Goal: Task Accomplishment & Management: Use online tool/utility

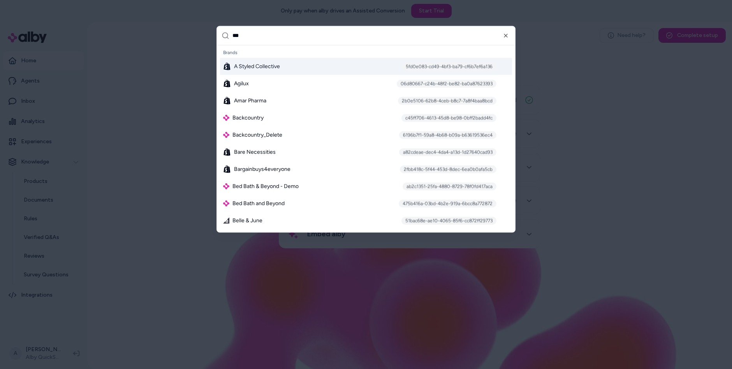
type input "****"
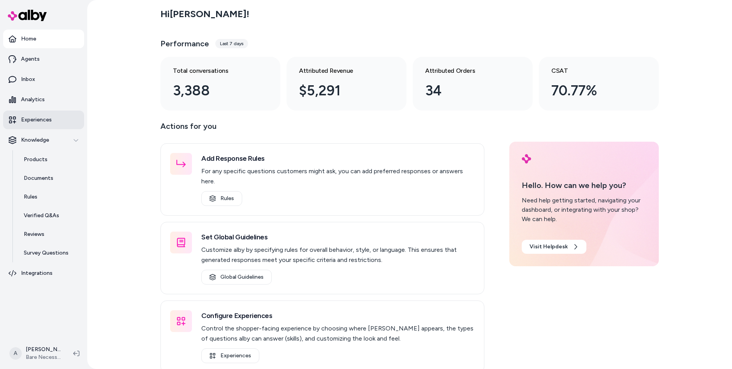
click at [39, 119] on p "Experiences" at bounding box center [36, 120] width 31 height 8
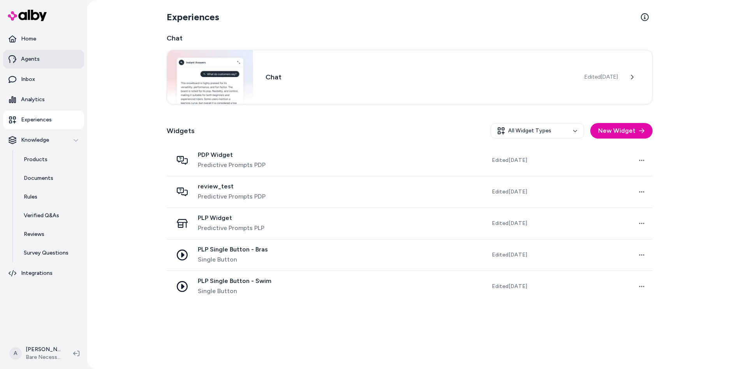
click at [48, 65] on link "Agents" at bounding box center [43, 59] width 81 height 19
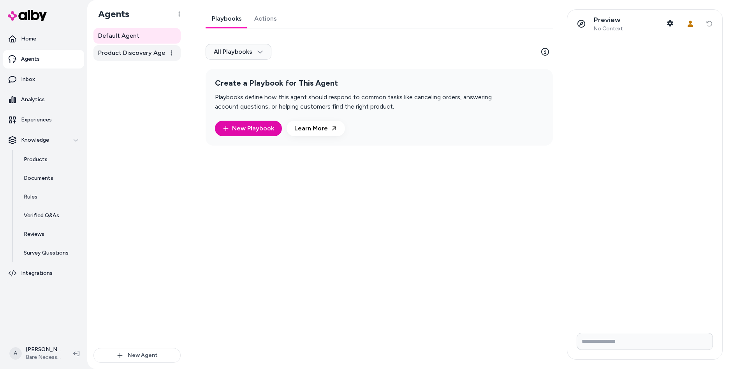
click at [122, 58] on link "Product Discovery Agent" at bounding box center [136, 53] width 87 height 16
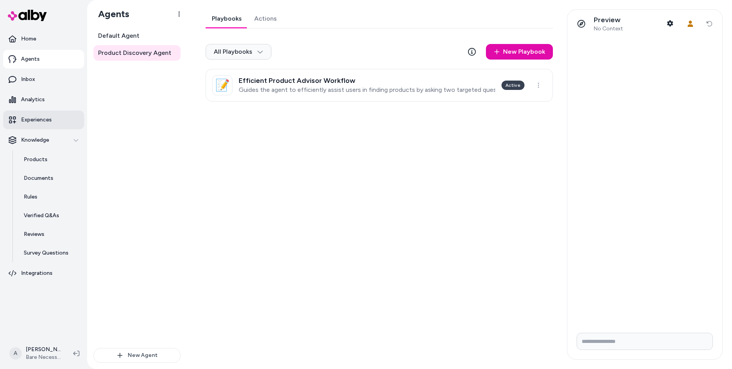
click at [39, 122] on p "Experiences" at bounding box center [36, 120] width 31 height 8
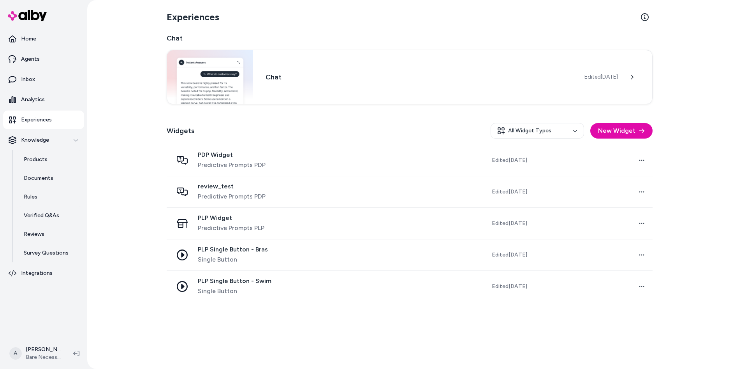
click at [250, 218] on span "PLP Widget" at bounding box center [231, 218] width 67 height 8
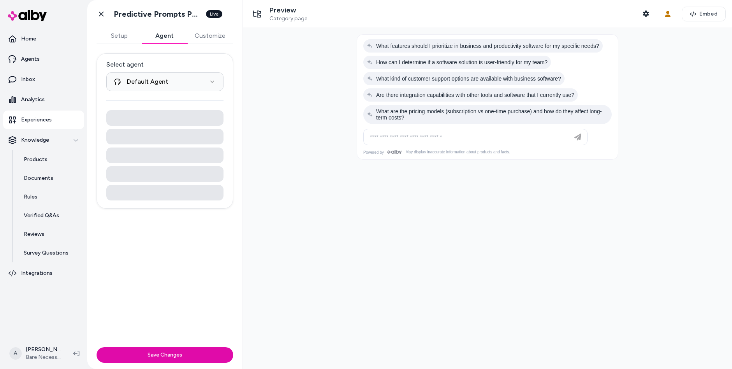
click at [159, 36] on button "Agent" at bounding box center [164, 36] width 45 height 16
click at [121, 38] on button "Setup" at bounding box center [119, 36] width 45 height 16
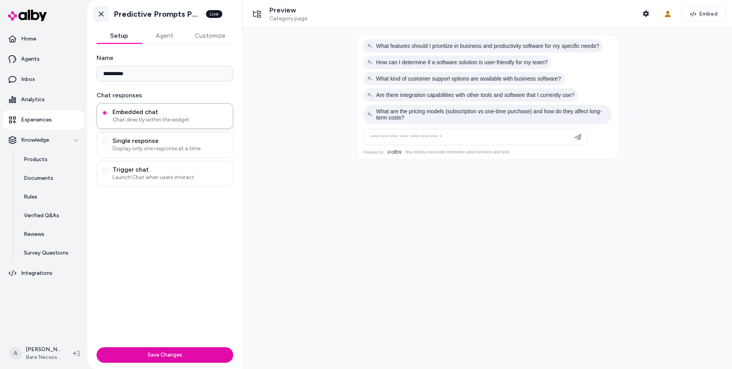
click at [100, 14] on icon at bounding box center [101, 14] width 5 height 5
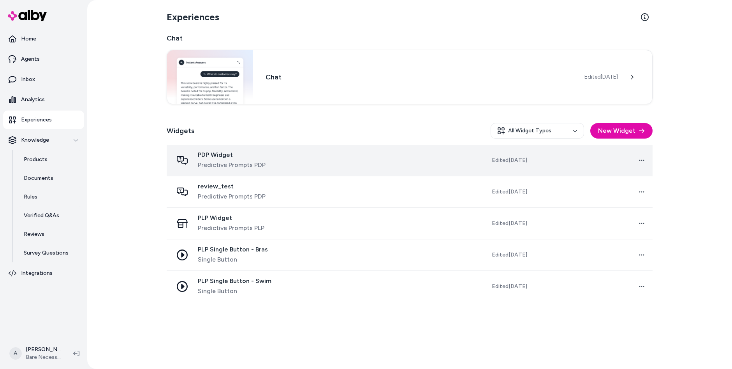
click at [216, 164] on span "Predictive Prompts PDP" at bounding box center [232, 164] width 68 height 9
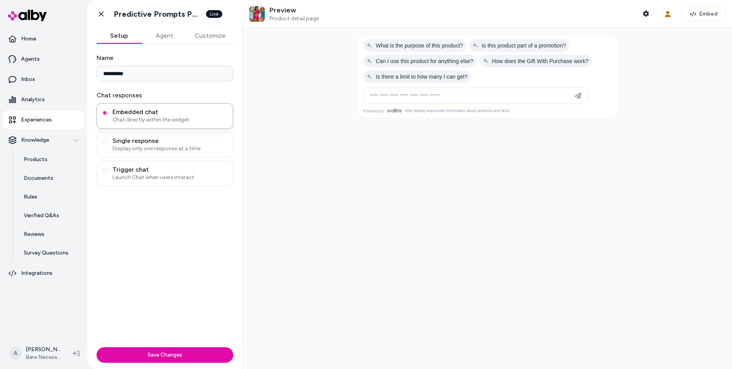
click at [167, 37] on button "Agent" at bounding box center [164, 36] width 45 height 16
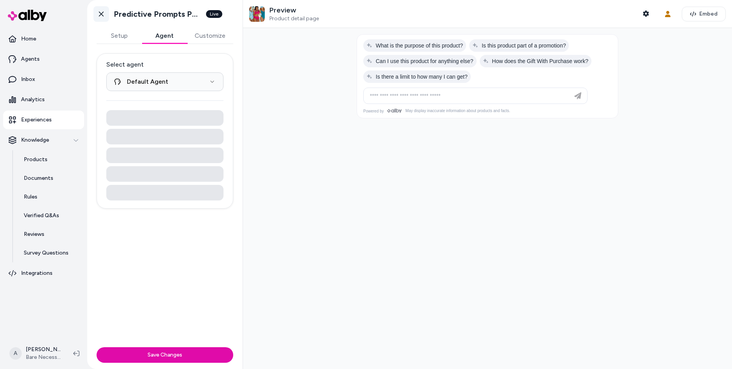
click at [100, 17] on icon at bounding box center [101, 14] width 8 height 8
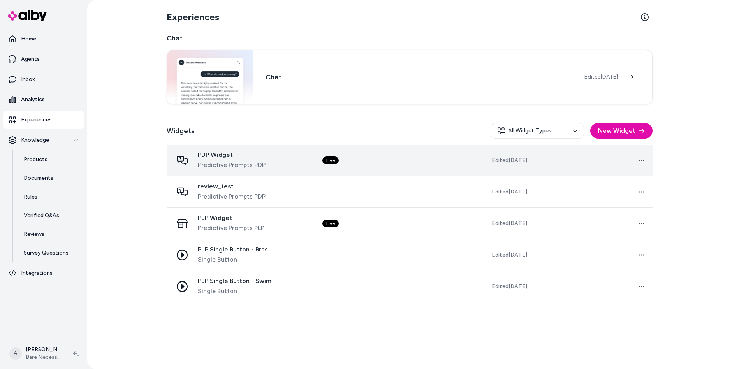
click at [237, 165] on span "Predictive Prompts PDP" at bounding box center [232, 164] width 68 height 9
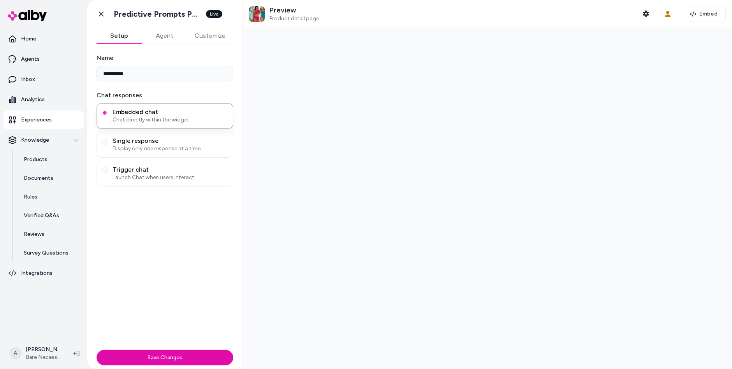
click at [228, 154] on div "Single response Display only one response at a time" at bounding box center [165, 145] width 137 height 26
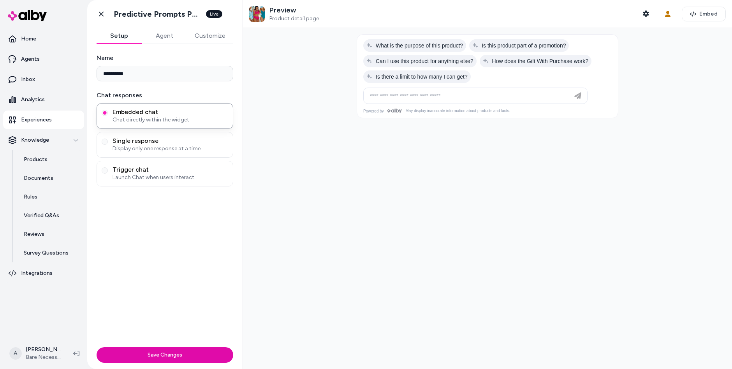
click at [167, 39] on button "Agent" at bounding box center [164, 36] width 45 height 16
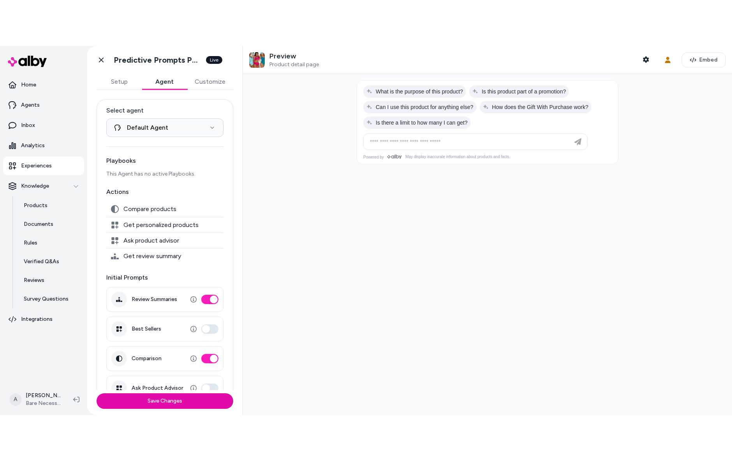
scroll to position [47, 0]
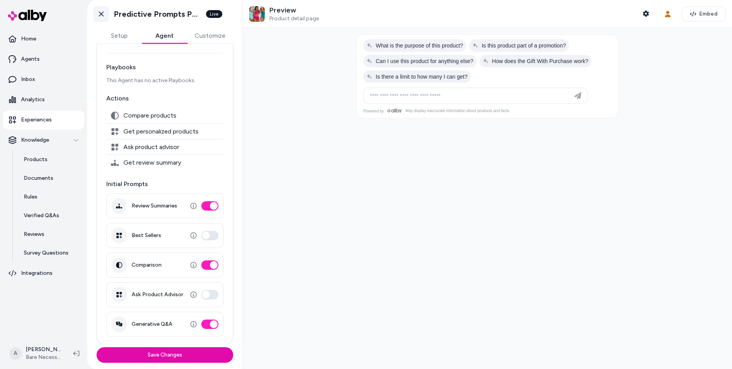
click at [104, 14] on icon at bounding box center [101, 14] width 8 height 8
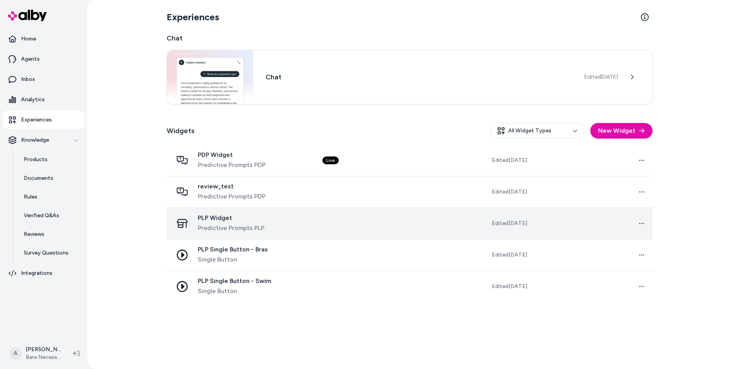
click at [219, 220] on span "PLP Widget" at bounding box center [231, 218] width 67 height 8
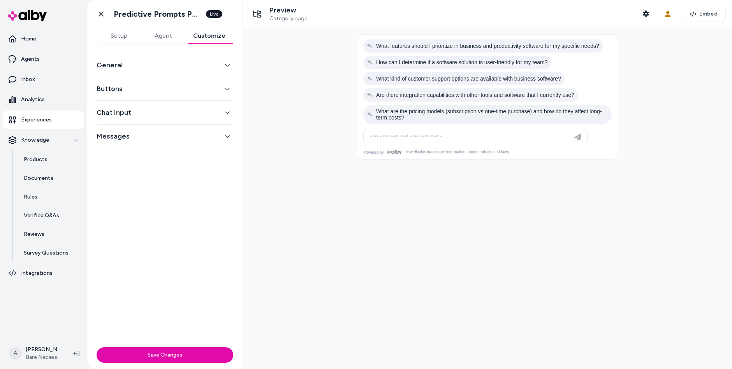
click at [206, 37] on button "Customize" at bounding box center [209, 36] width 48 height 16
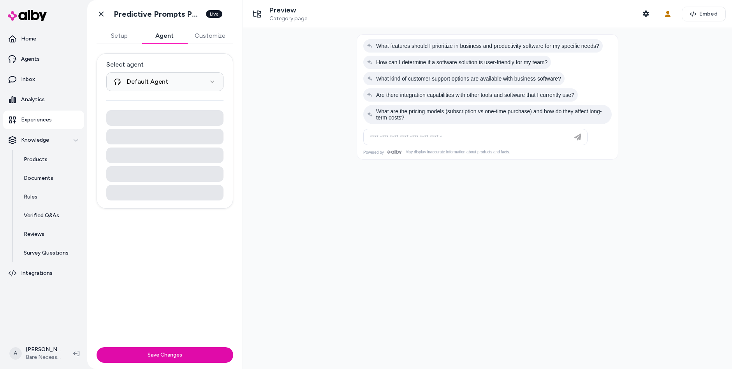
click at [165, 34] on button "Agent" at bounding box center [164, 36] width 45 height 16
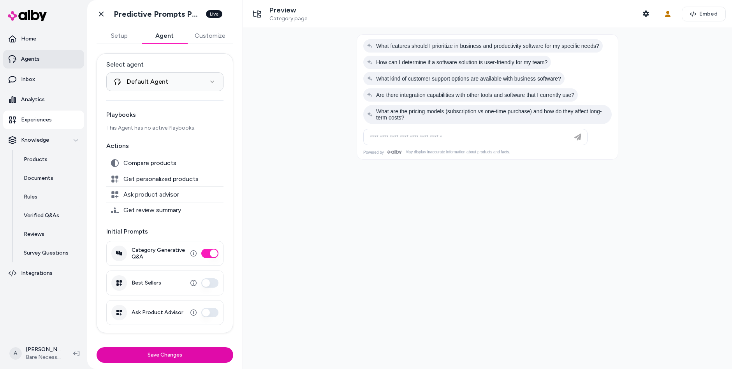
click at [37, 61] on p "Agents" at bounding box center [30, 59] width 19 height 8
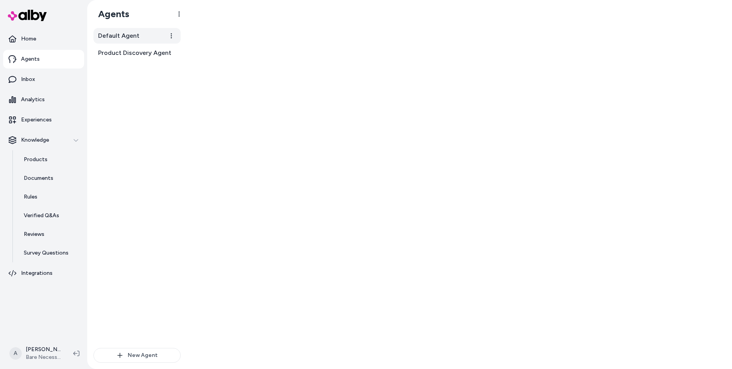
click at [147, 37] on link "Default Agent" at bounding box center [136, 36] width 87 height 16
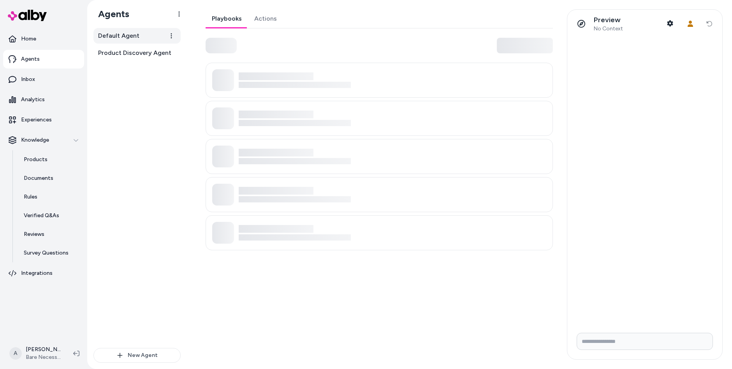
click at [126, 41] on link "Default Agent" at bounding box center [136, 36] width 87 height 16
click at [275, 18] on link "Actions" at bounding box center [264, 18] width 35 height 19
click at [264, 22] on link "Actions" at bounding box center [264, 18] width 35 height 19
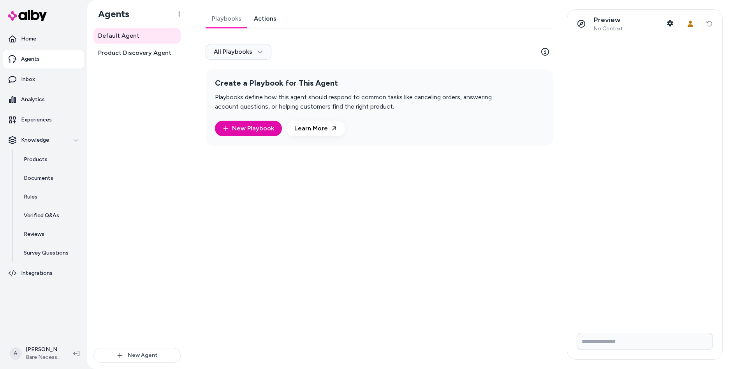
click at [258, 23] on link "Actions" at bounding box center [264, 18] width 35 height 19
click at [265, 18] on link "Actions" at bounding box center [264, 18] width 35 height 19
click at [263, 16] on link "Actions" at bounding box center [264, 18] width 35 height 19
click at [126, 54] on span "Product Discovery Agent" at bounding box center [134, 52] width 73 height 9
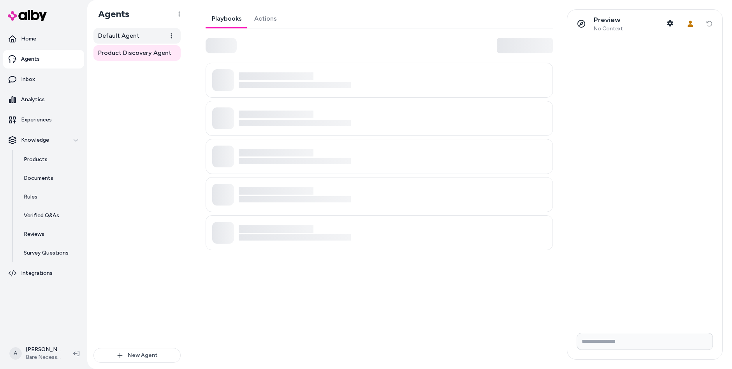
click at [142, 34] on link "Default Agent" at bounding box center [136, 36] width 87 height 16
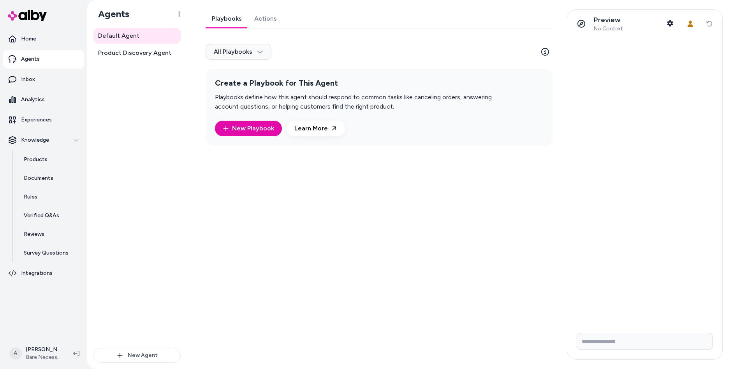
click at [256, 20] on link "Actions" at bounding box center [265, 18] width 35 height 19
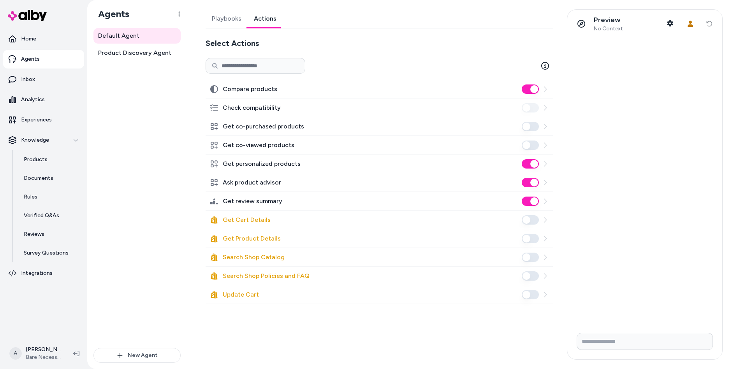
click at [147, 197] on div "Default Agent Product Discovery Agent" at bounding box center [136, 188] width 87 height 320
click at [41, 46] on link "Home" at bounding box center [43, 39] width 81 height 19
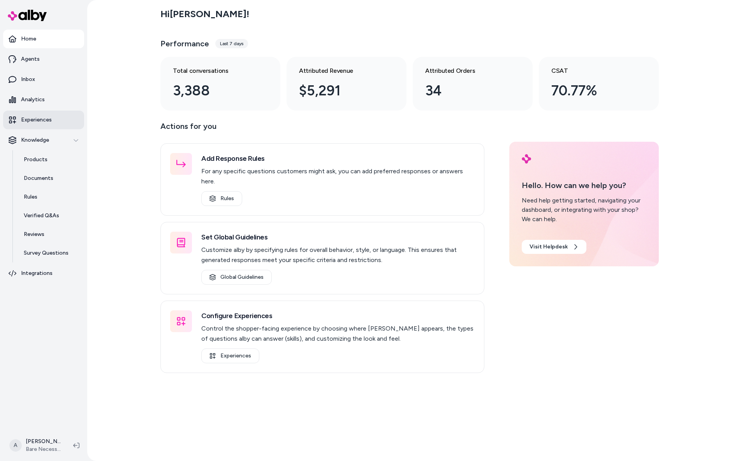
click at [50, 118] on p "Experiences" at bounding box center [36, 120] width 31 height 8
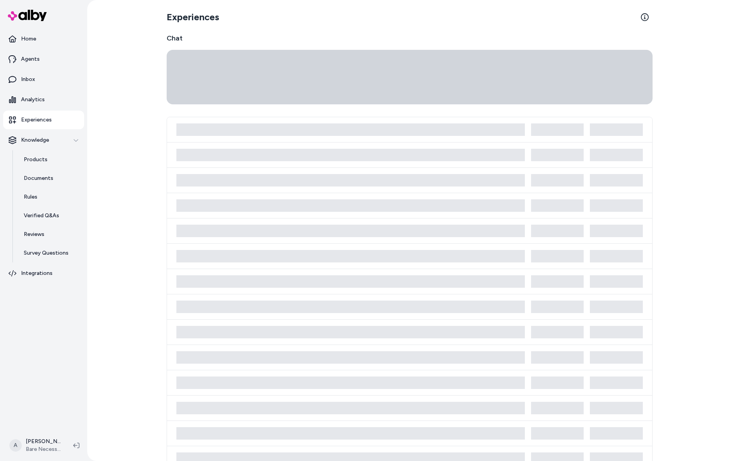
click at [34, 122] on p "Experiences" at bounding box center [36, 120] width 31 height 8
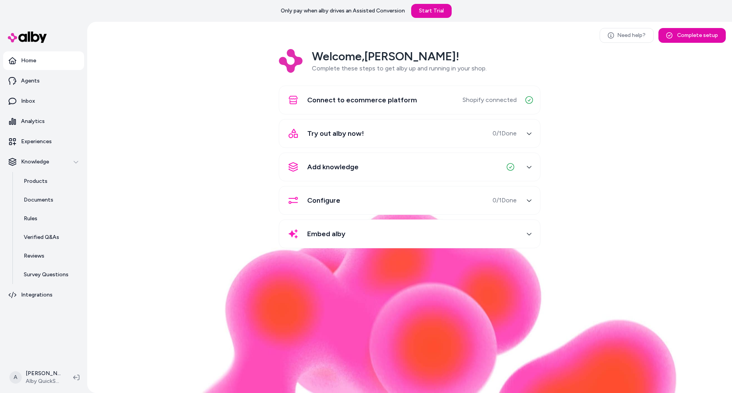
click at [133, 219] on div "Welcome, Andrew ! Complete these steps to get alby up and running in your shop.…" at bounding box center [409, 154] width 632 height 210
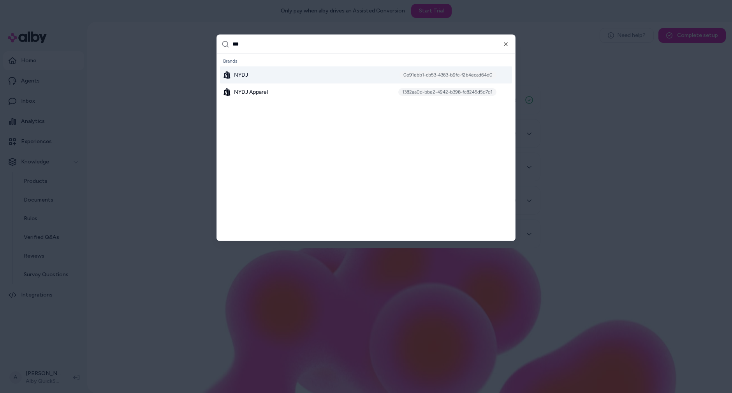
type input "****"
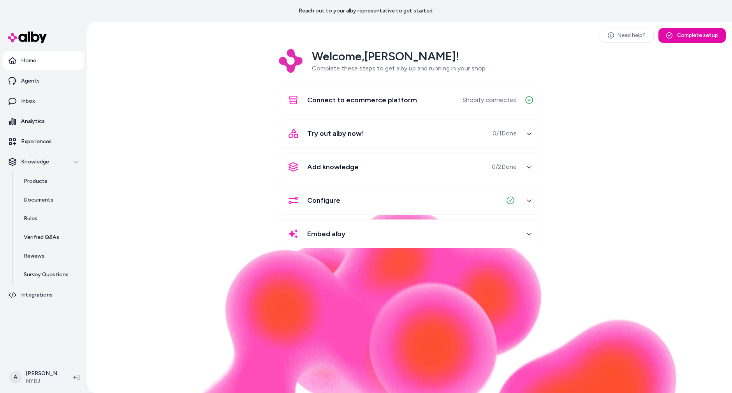
click at [45, 381] on html "Reach out to your alby representative to get started. Home Agents Inbox Analyti…" at bounding box center [366, 196] width 732 height 393
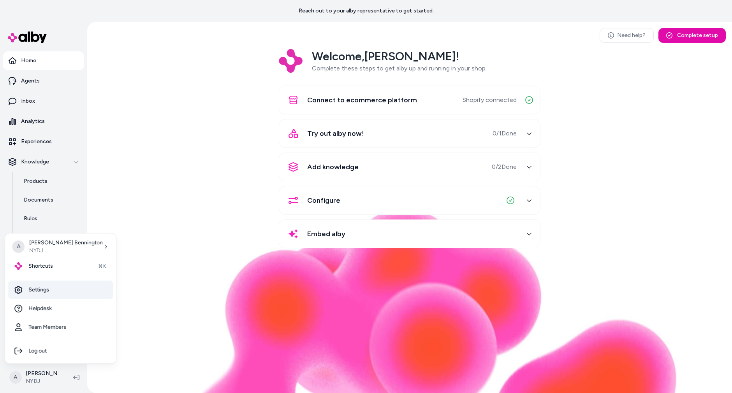
click at [65, 284] on link "Settings" at bounding box center [60, 290] width 105 height 19
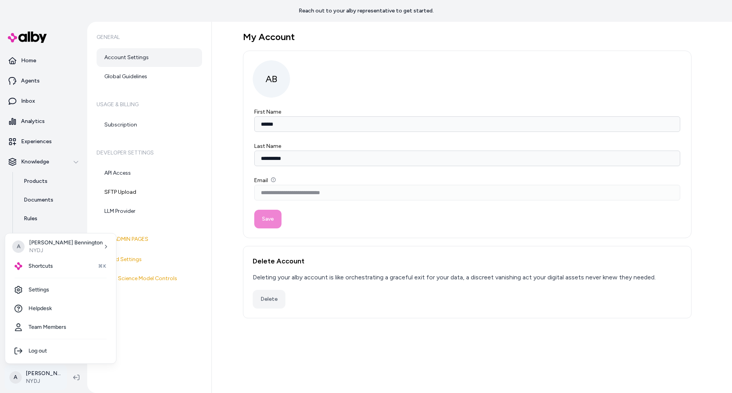
click at [38, 367] on html "**********" at bounding box center [366, 196] width 732 height 393
click at [46, 322] on link "Team Members" at bounding box center [60, 327] width 105 height 19
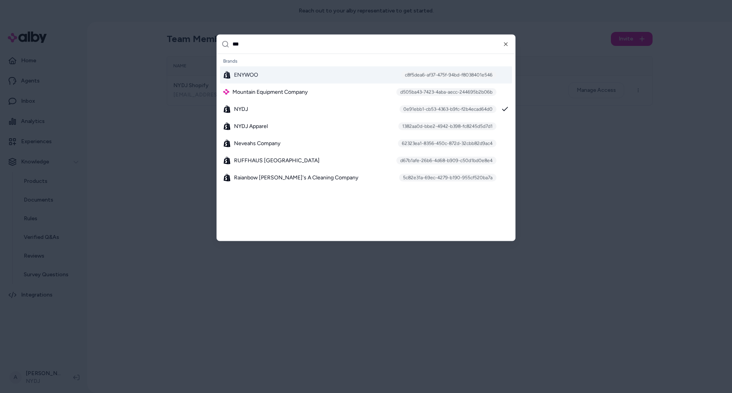
type input "****"
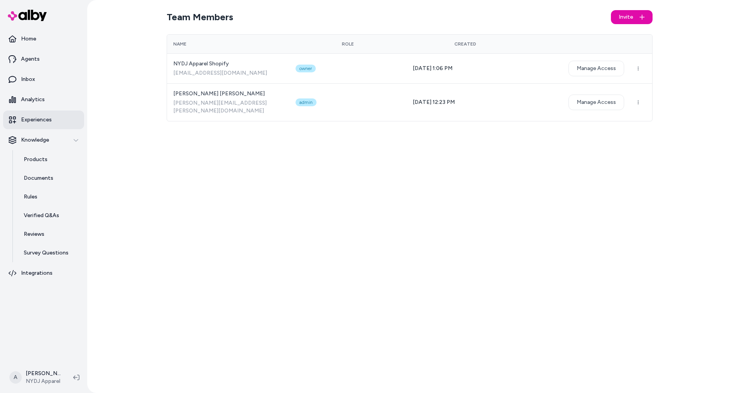
click at [41, 119] on p "Experiences" at bounding box center [36, 120] width 31 height 8
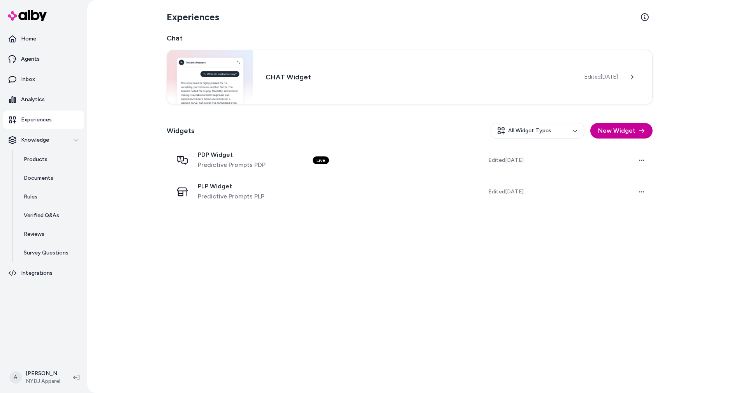
click at [637, 133] on button "New Widget" at bounding box center [621, 131] width 62 height 16
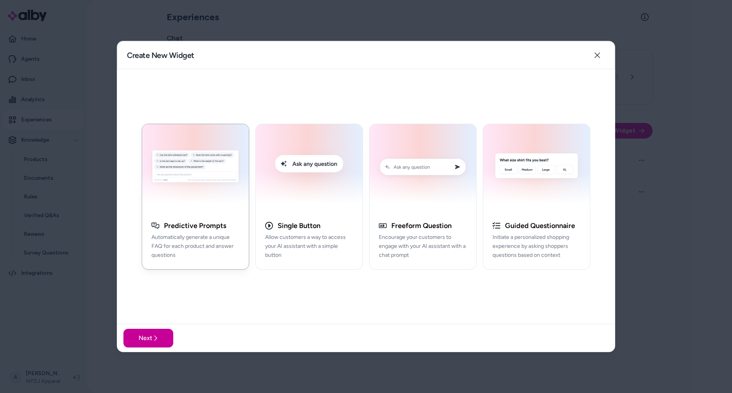
click at [151, 336] on button "Next" at bounding box center [148, 338] width 50 height 19
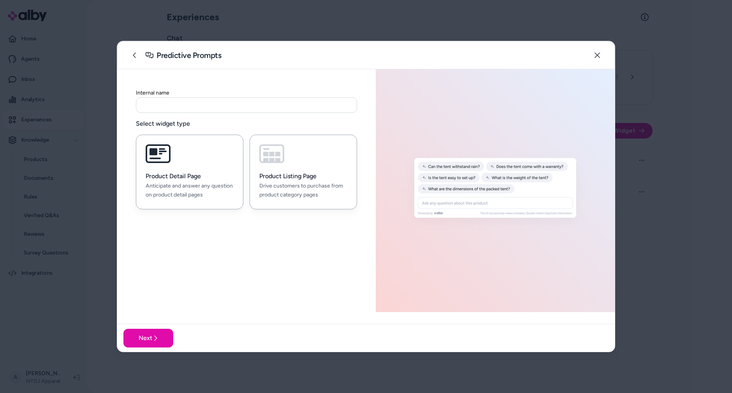
click at [323, 153] on button "Product Listing Page Drive customers to purchase from product category pages" at bounding box center [302, 172] width 107 height 75
click at [312, 103] on input at bounding box center [246, 105] width 221 height 16
type input "********"
click at [149, 340] on button "Next" at bounding box center [148, 338] width 50 height 19
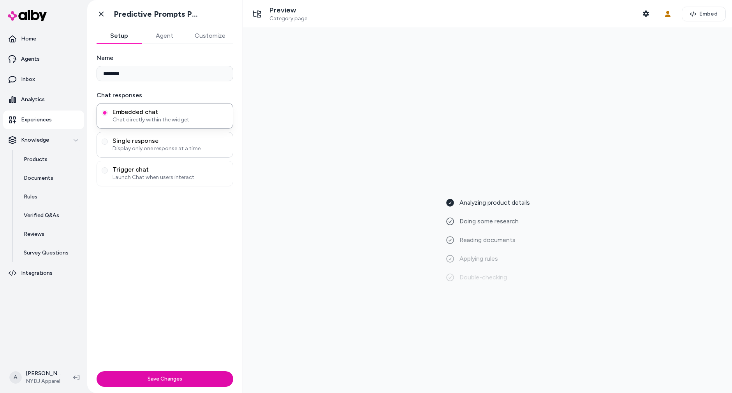
click at [176, 147] on span "Display only one response at a time" at bounding box center [170, 149] width 116 height 8
click at [108, 145] on button "Single response Display only one response at a time" at bounding box center [105, 142] width 6 height 6
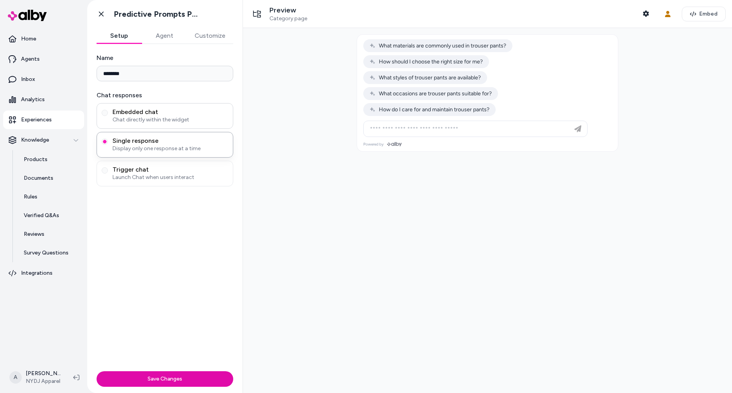
click at [178, 121] on span "Chat directly within the widget" at bounding box center [170, 120] width 116 height 8
click at [108, 116] on button "Embedded chat Chat directly within the widget" at bounding box center [105, 113] width 6 height 6
click at [191, 381] on button "Save Changes" at bounding box center [165, 379] width 137 height 16
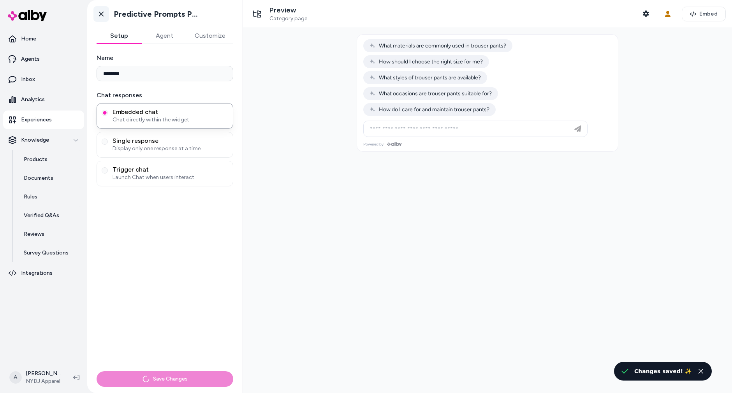
click at [104, 13] on icon at bounding box center [101, 14] width 8 height 8
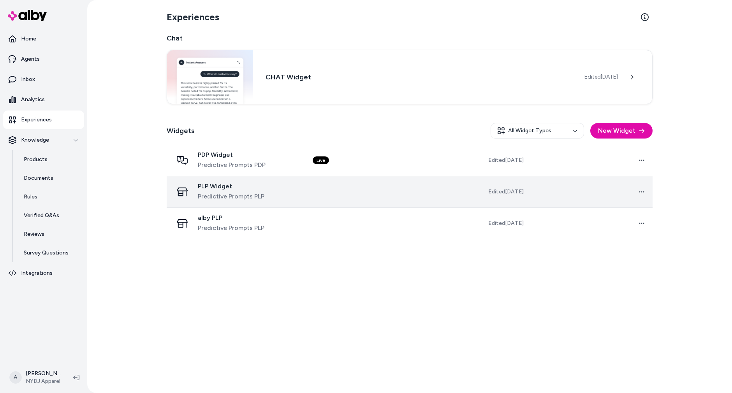
click at [219, 191] on div "PLP Widget Predictive Prompts PLP" at bounding box center [231, 191] width 67 height 19
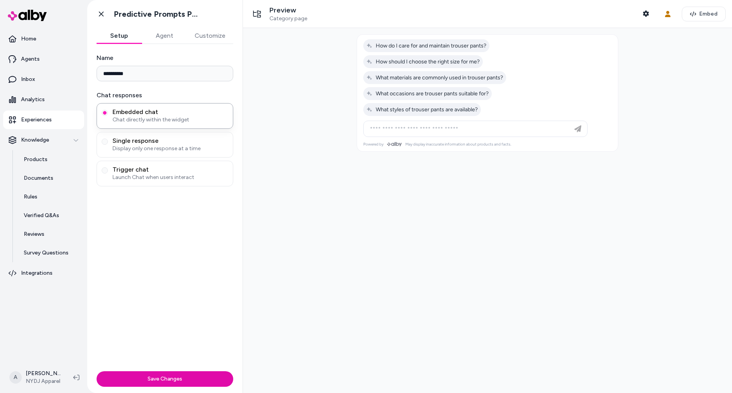
click at [166, 32] on button "Agent" at bounding box center [164, 36] width 45 height 16
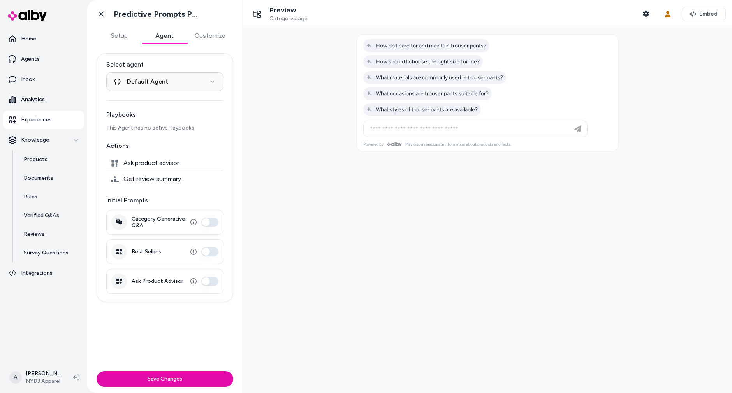
click at [209, 219] on button "Category Generative Q&A" at bounding box center [209, 222] width 17 height 9
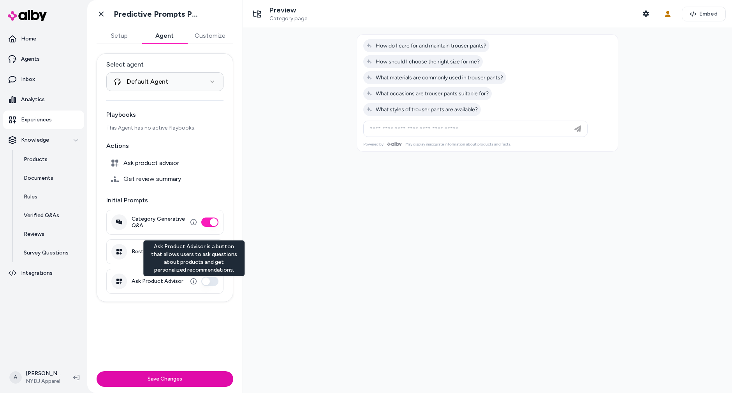
click at [206, 279] on button "Ask Product Advisor" at bounding box center [209, 281] width 17 height 9
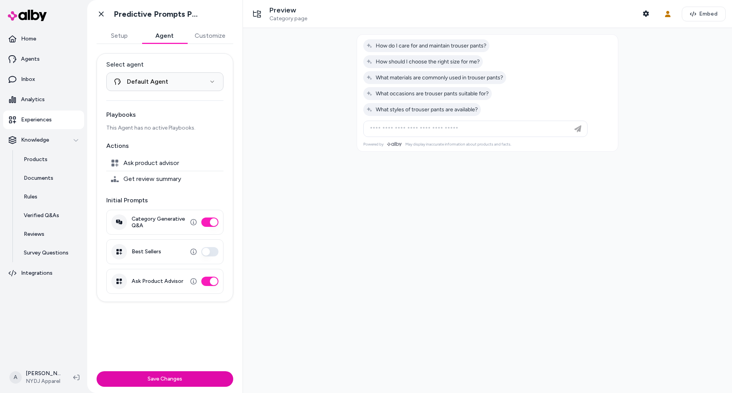
click at [212, 281] on button "Ask Product Advisor" at bounding box center [209, 281] width 17 height 9
click at [104, 12] on icon at bounding box center [101, 14] width 8 height 8
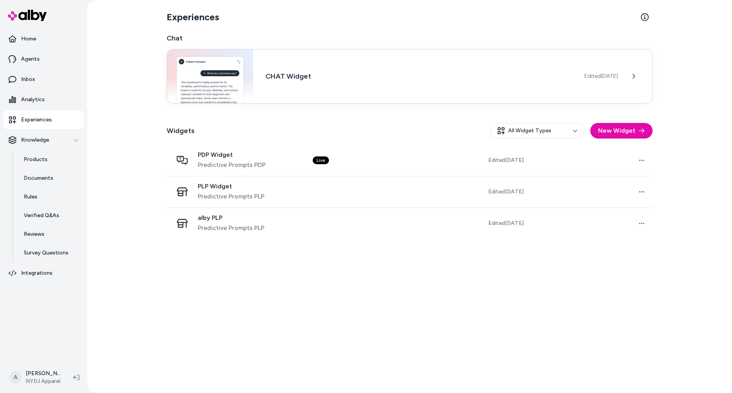
click at [280, 77] on h3 "CHAT Widget" at bounding box center [418, 76] width 306 height 11
click at [584, 78] on span "Edited May 29, 2025" at bounding box center [600, 76] width 33 height 8
click at [638, 75] on button at bounding box center [633, 76] width 16 height 16
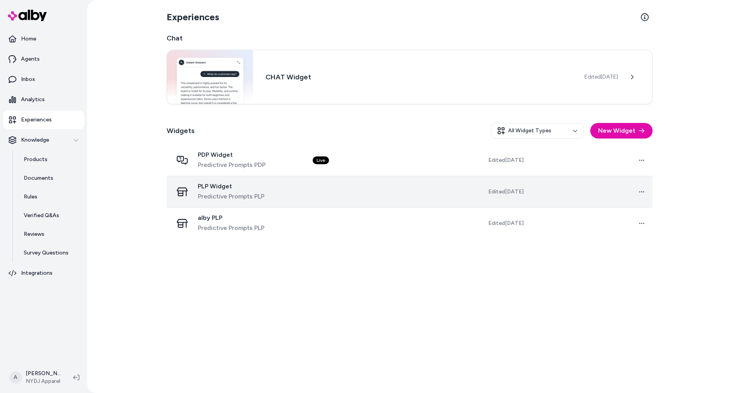
click at [226, 183] on span "PLP Widget" at bounding box center [231, 186] width 67 height 8
click at [225, 185] on span "PLP Widget" at bounding box center [231, 186] width 67 height 8
click at [214, 181] on td "PLP Widget Predictive Prompts PLP" at bounding box center [237, 192] width 140 height 32
click at [214, 188] on span "PLP Widget" at bounding box center [231, 186] width 67 height 8
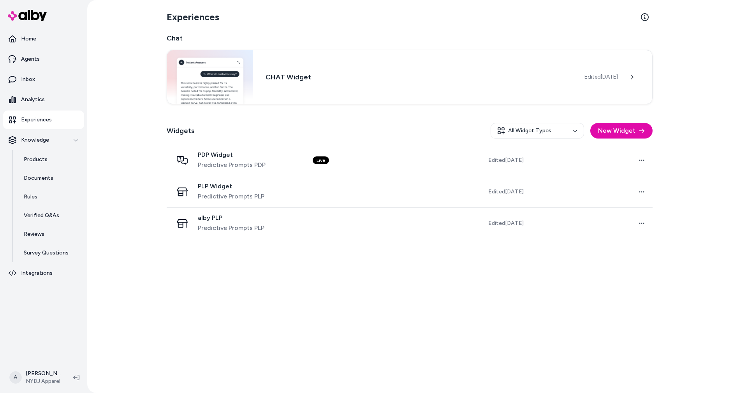
click at [344, 26] on section "Experiences" at bounding box center [410, 17] width 486 height 22
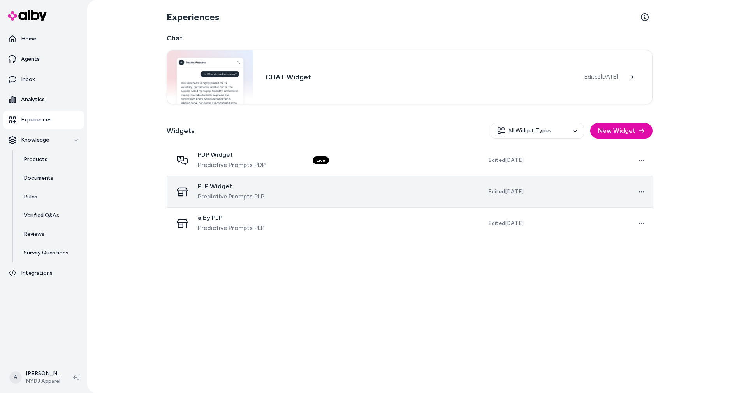
click at [204, 189] on span "PLP Widget" at bounding box center [231, 186] width 67 height 8
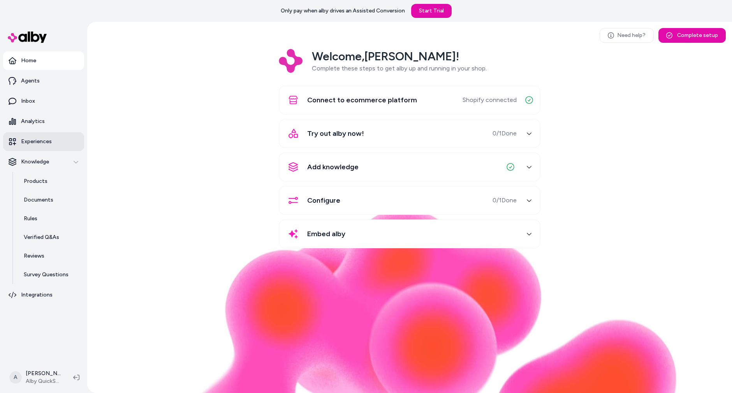
click at [34, 149] on link "Experiences" at bounding box center [43, 141] width 81 height 19
